Goal: Task Accomplishment & Management: Use online tool/utility

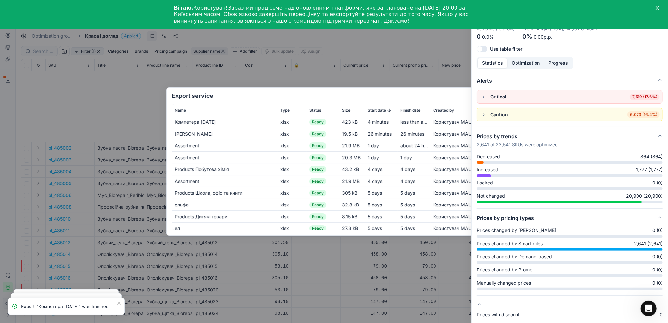
scroll to position [115, 0]
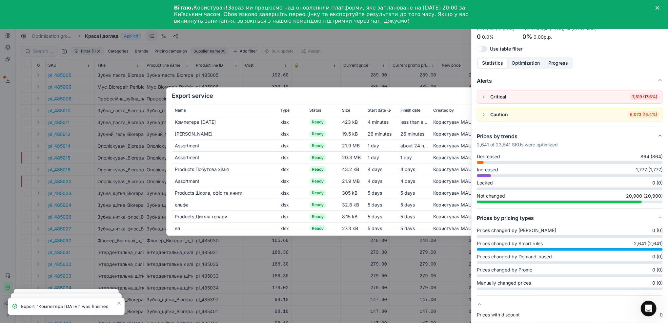
click at [418, 57] on div "Export service Name Type Status Size Start date Finish date Created by Компетер…" at bounding box center [334, 161] width 668 height 323
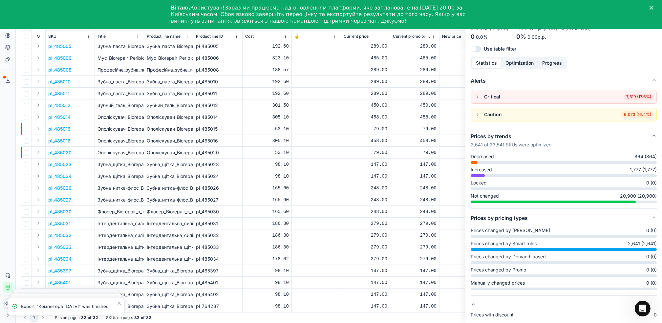
click at [653, 7] on icon "Close" at bounding box center [651, 8] width 4 height 4
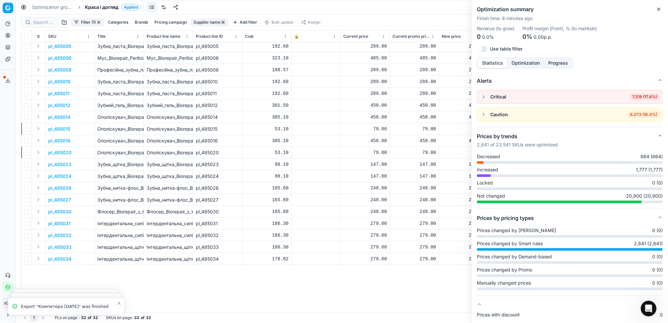
scroll to position [0, 0]
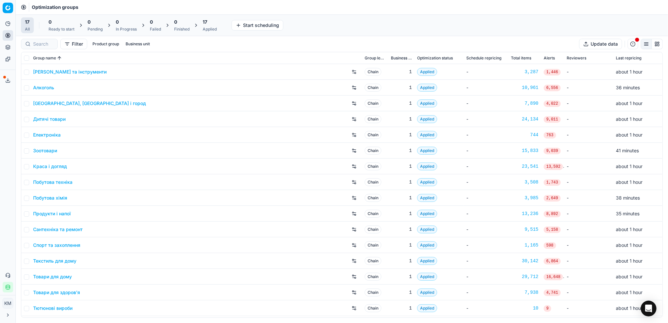
click at [49, 163] on link "Краса і догляд" at bounding box center [50, 166] width 34 height 7
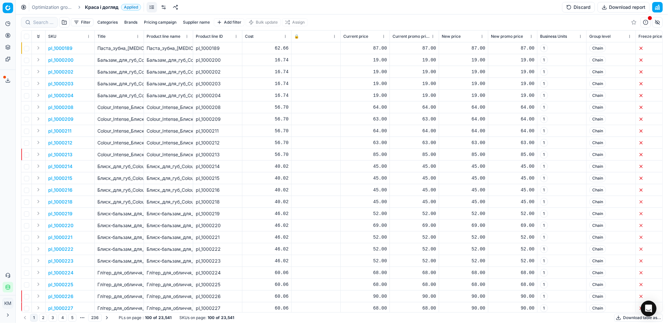
click at [192, 22] on button "Supplier name" at bounding box center [196, 22] width 32 height 8
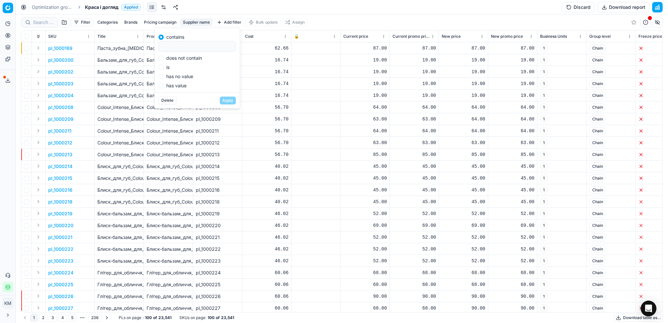
click at [210, 49] on input at bounding box center [197, 46] width 72 height 10
type input "y"
type input "[PERSON_NAME]"
click at [226, 96] on button "Apply" at bounding box center [228, 100] width 16 height 8
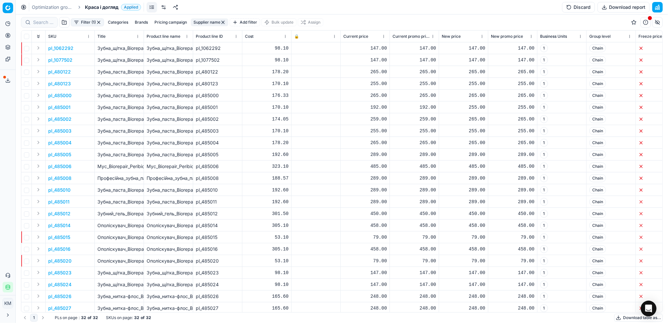
click at [631, 318] on button "Download table as..." at bounding box center [639, 318] width 49 height 8
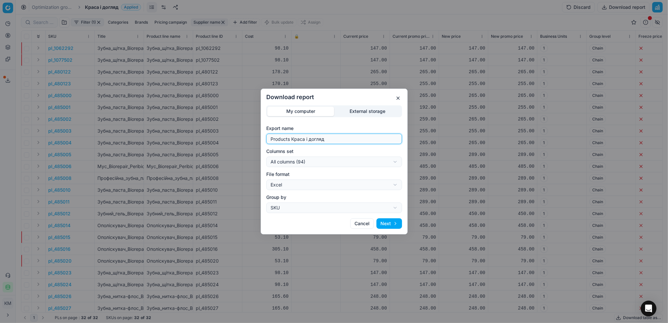
drag, startPoint x: 360, startPoint y: 140, endPoint x: 228, endPoint y: 143, distance: 131.3
click at [228, 143] on div "Download report My computer External storage Export name Products Краса і догля…" at bounding box center [334, 161] width 668 height 323
type input "нем"
click at [398, 220] on button "Next" at bounding box center [390, 223] width 26 height 10
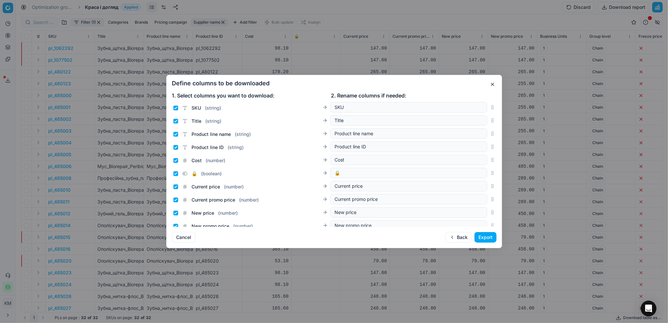
click at [491, 238] on button "Export" at bounding box center [486, 237] width 22 height 10
